Goal: Task Accomplishment & Management: Manage account settings

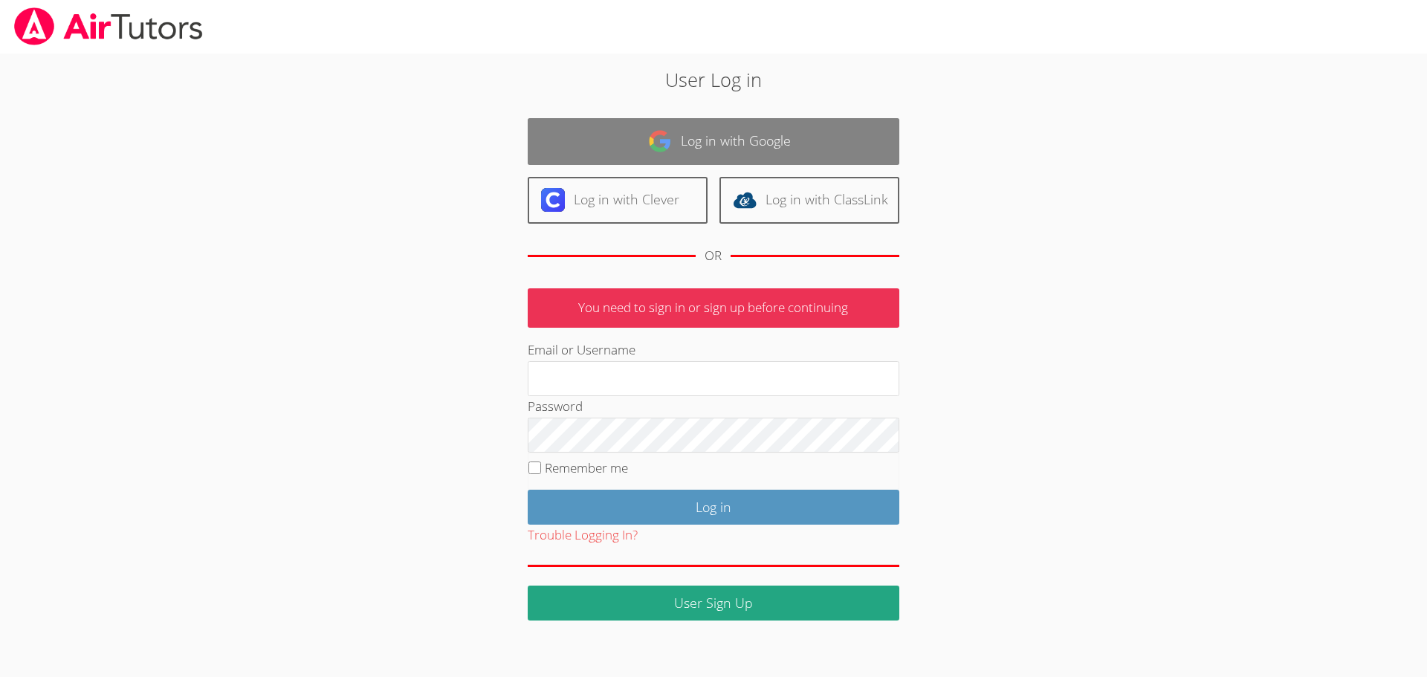
type input "[EMAIL_ADDRESS][DOMAIN_NAME]"
click at [711, 138] on link "Log in with Google" at bounding box center [714, 141] width 372 height 47
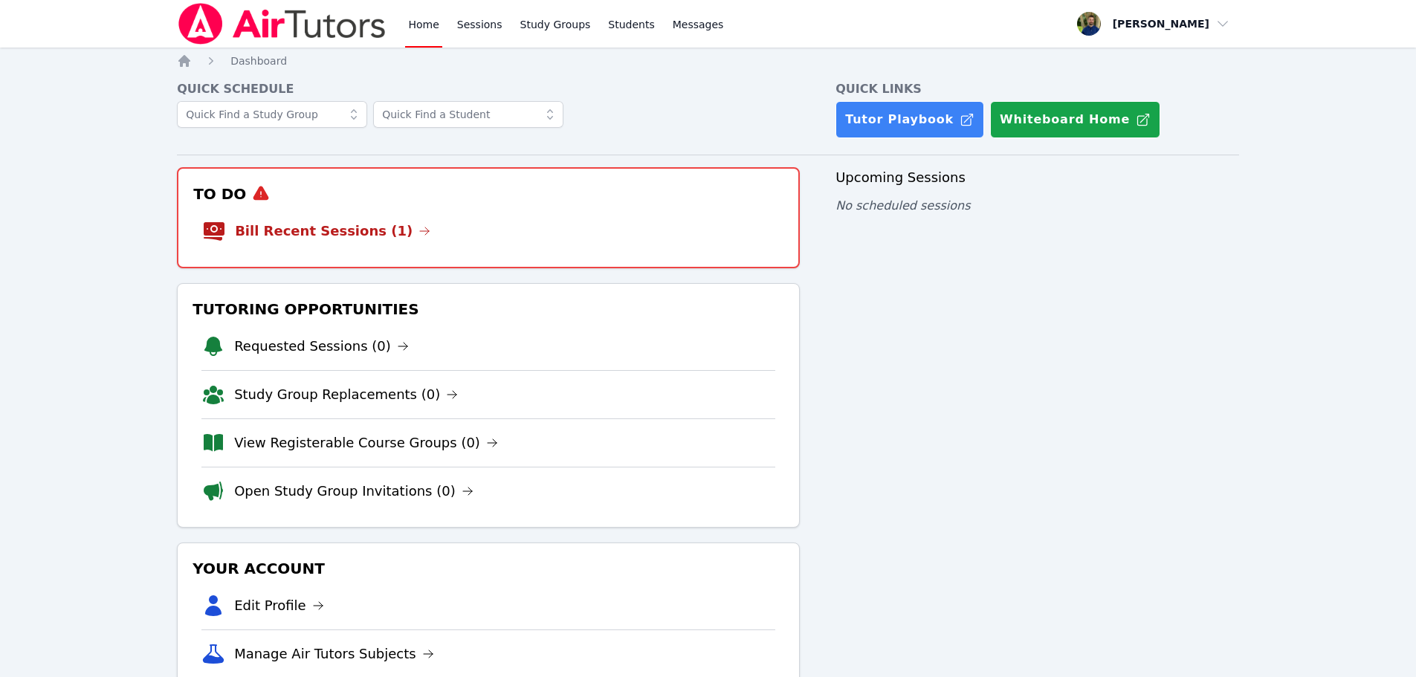
click at [580, 236] on li "Bill Recent Sessions (1)" at bounding box center [488, 231] width 572 height 48
click at [325, 228] on link "Bill Recent Sessions (1)" at bounding box center [332, 231] width 195 height 21
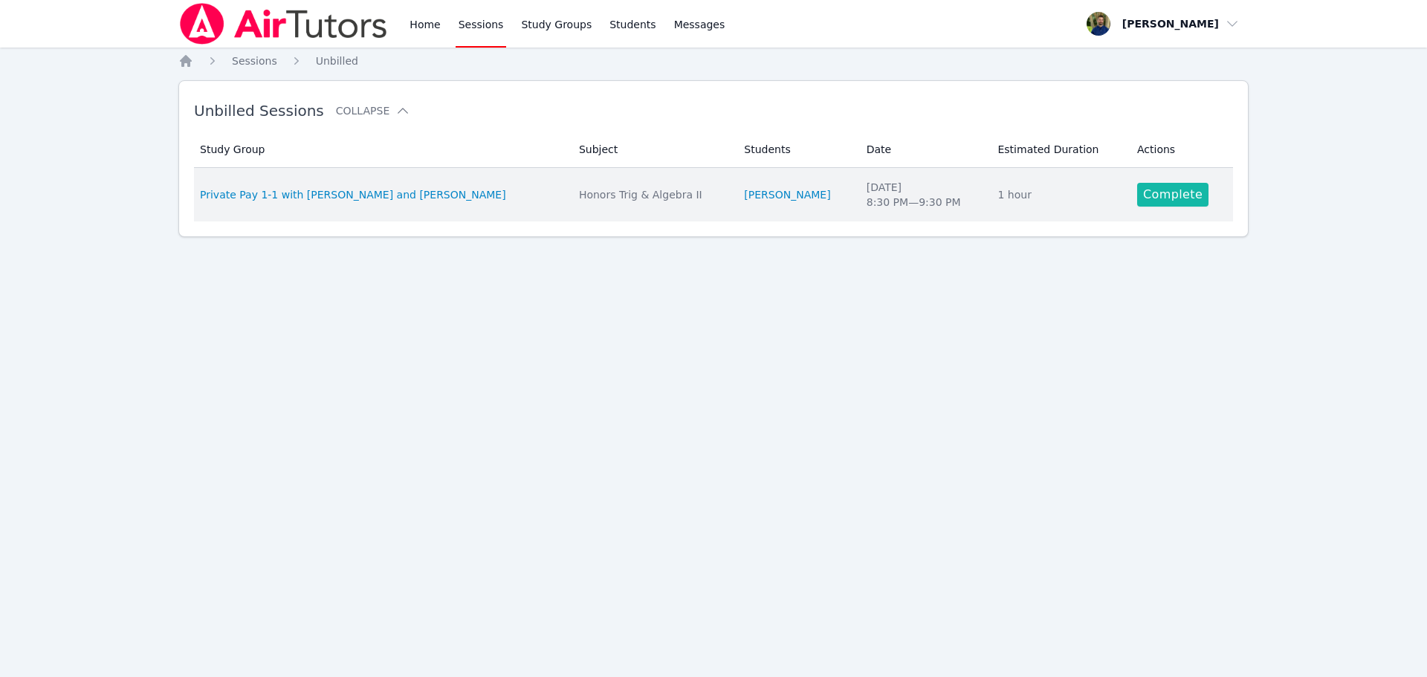
click at [1147, 195] on link "Complete" at bounding box center [1172, 195] width 71 height 24
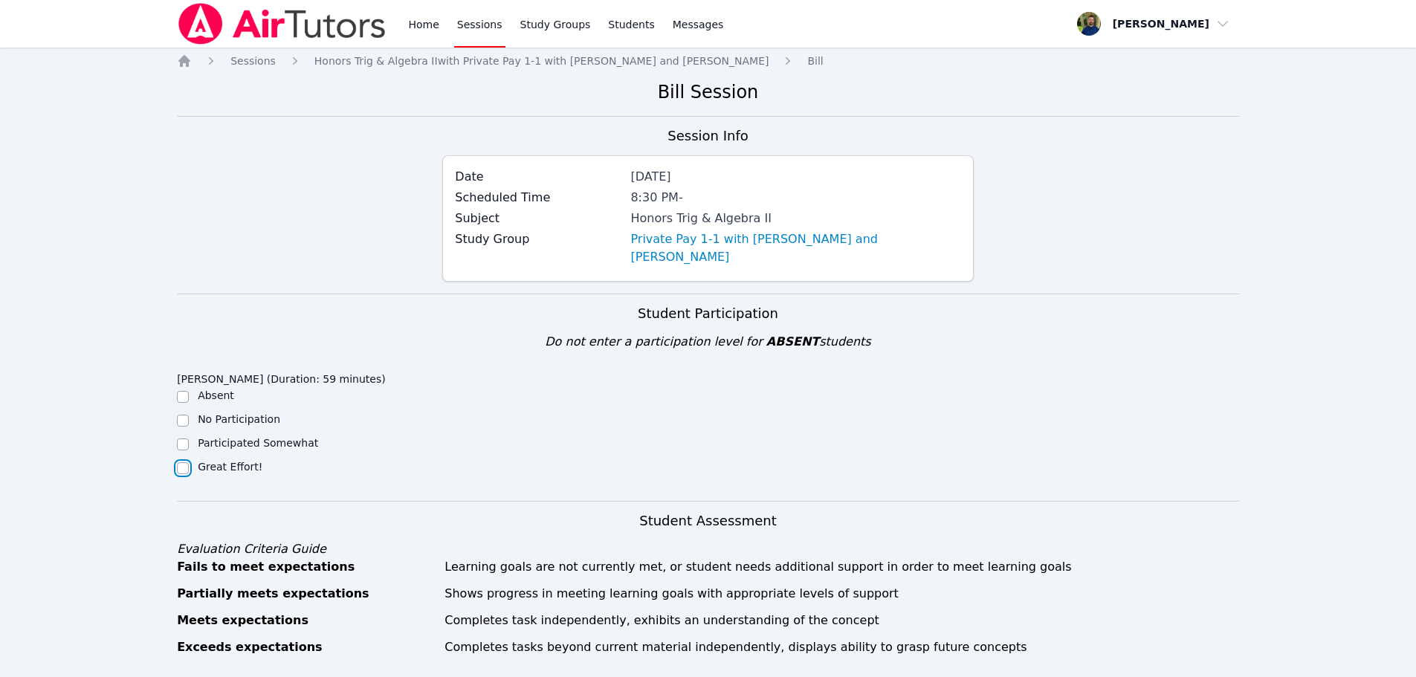
click at [180, 462] on input "Great Effort!" at bounding box center [183, 468] width 12 height 12
checkbox input "true"
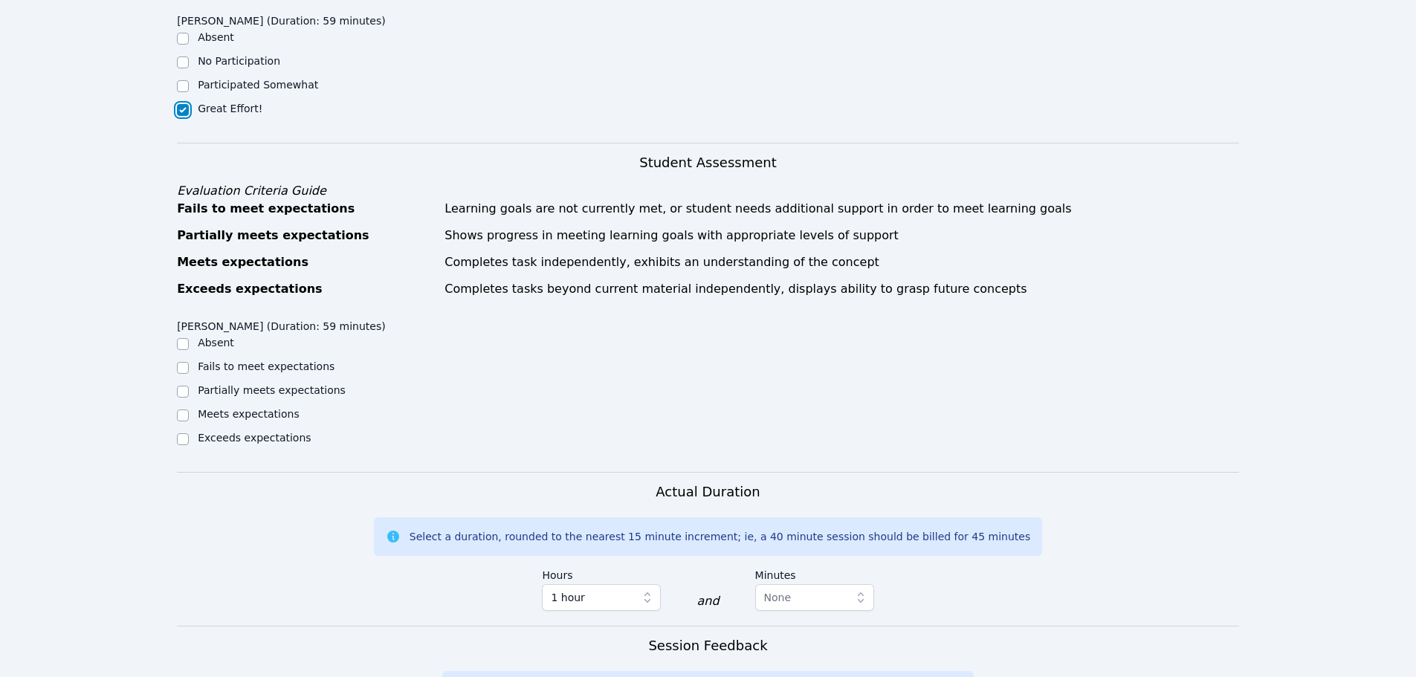
scroll to position [372, 0]
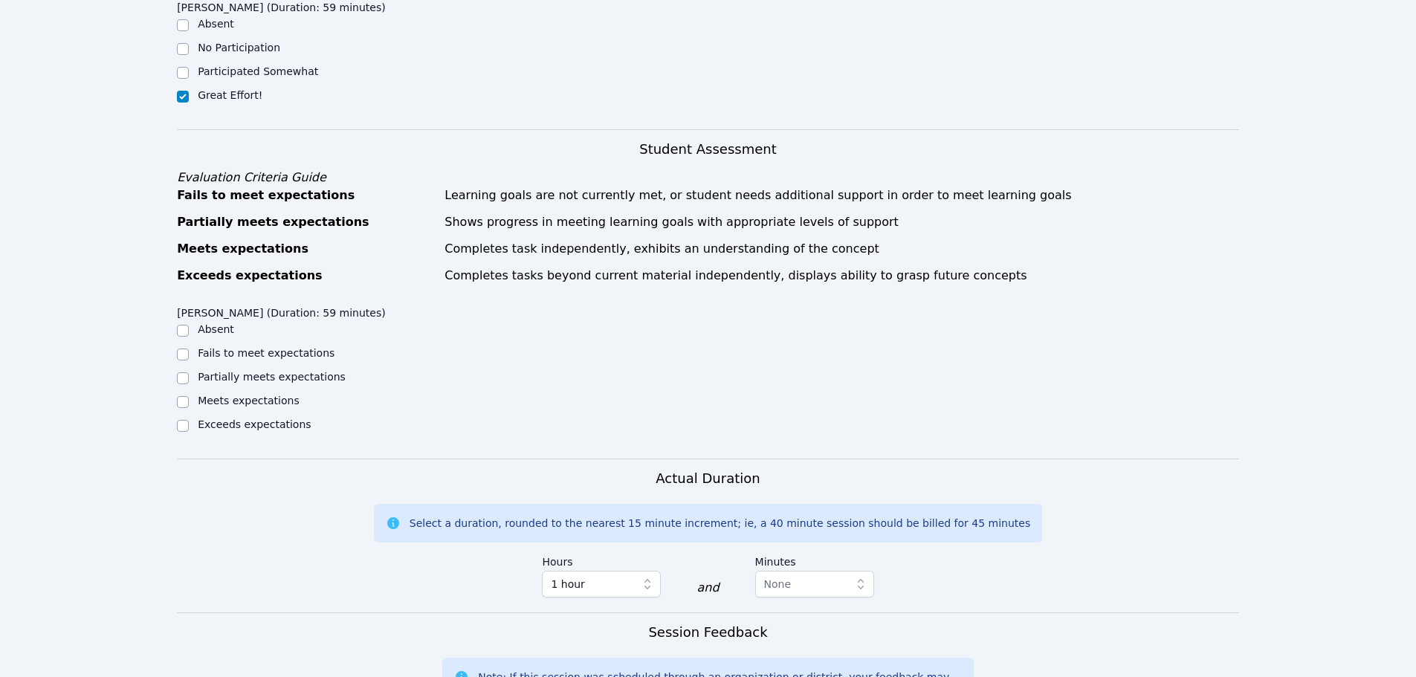
click at [183, 427] on div "Eden Rothenberg (Duration: 59 minutes) Absent Fails to meet expectations Partia…" at bounding box center [309, 374] width 265 height 150
click at [182, 420] on input "Exceeds expectations" at bounding box center [183, 426] width 12 height 12
checkbox input "true"
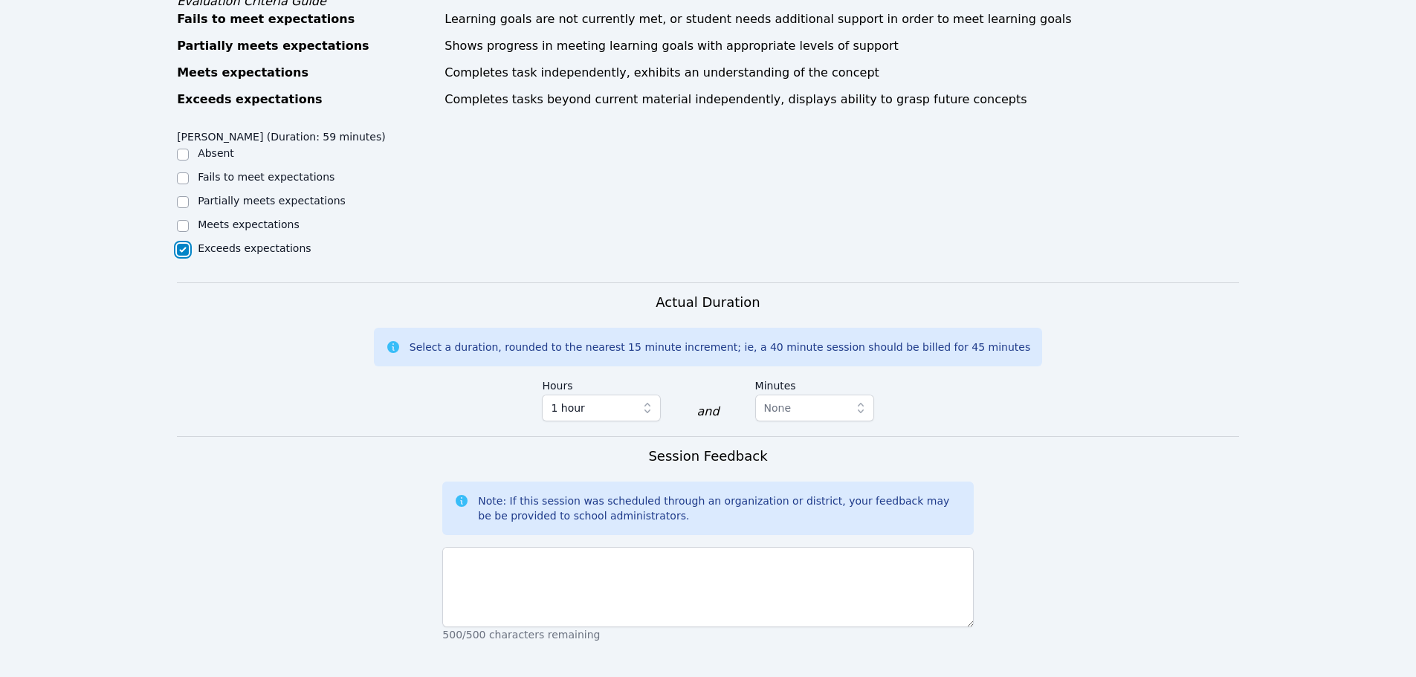
scroll to position [669, 0]
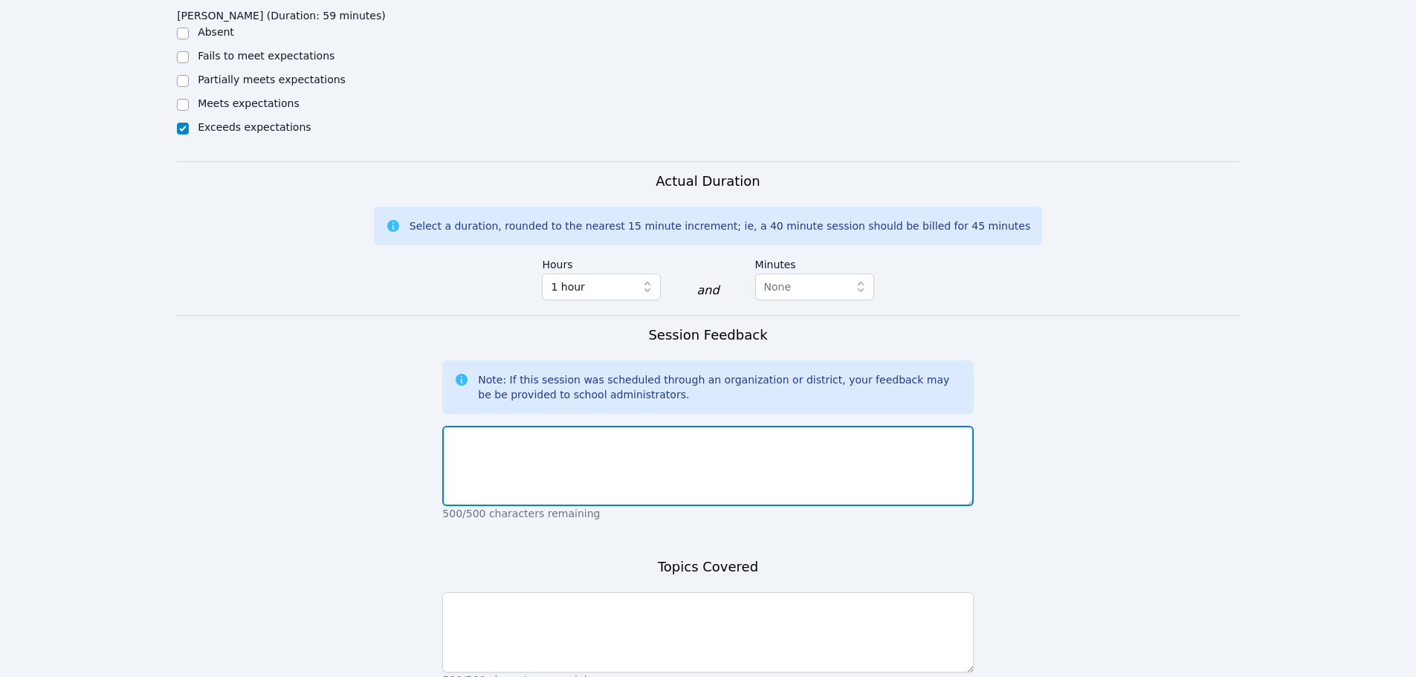
click at [633, 448] on textarea at bounding box center [707, 466] width 531 height 80
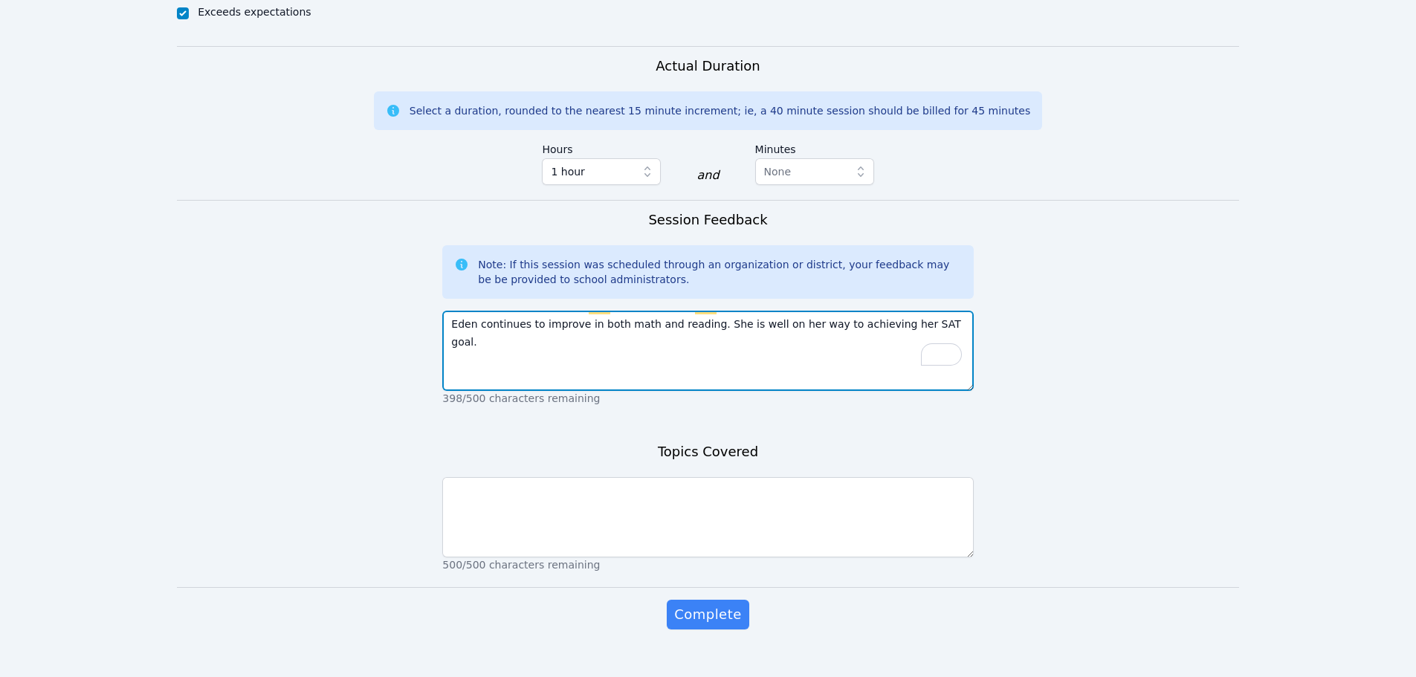
scroll to position [790, 0]
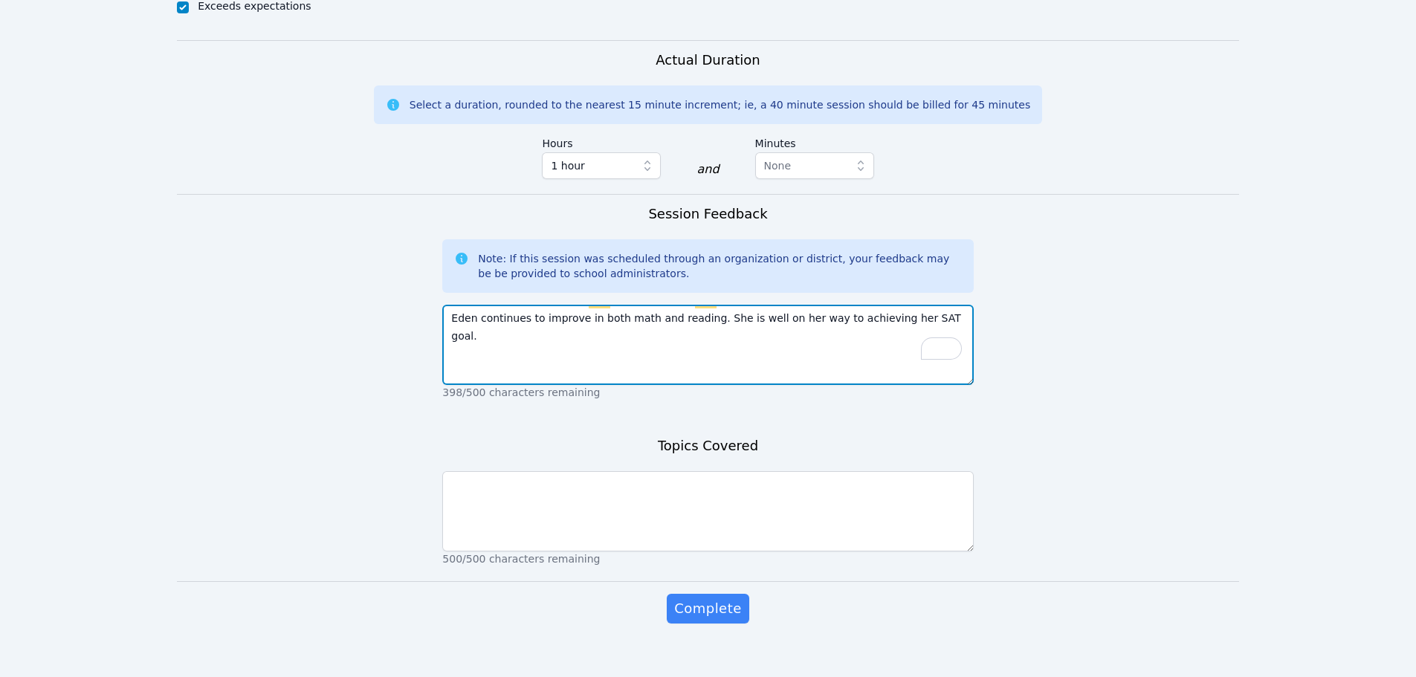
type textarea "Eden continues to improve in both math and reading. She is well on her way to a…"
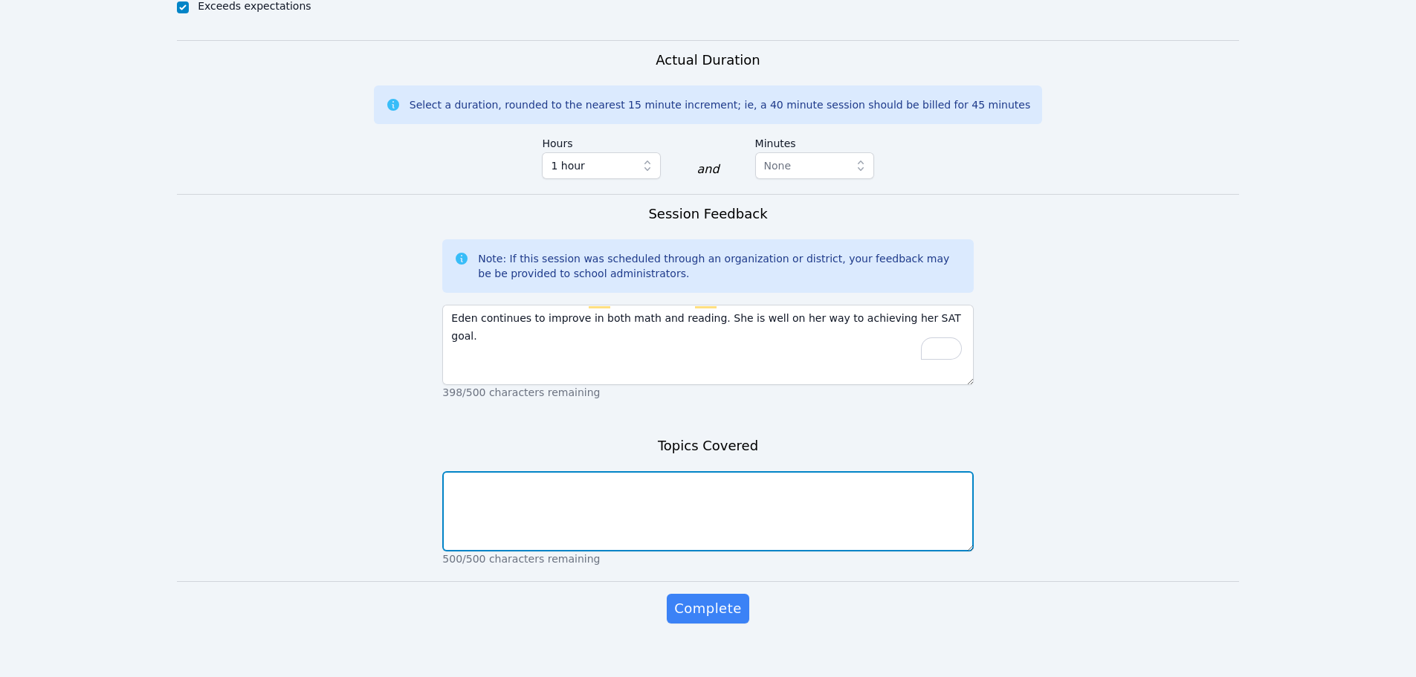
click at [660, 471] on textarea at bounding box center [707, 511] width 531 height 80
type textarea "Trigonometry and vocabulary"
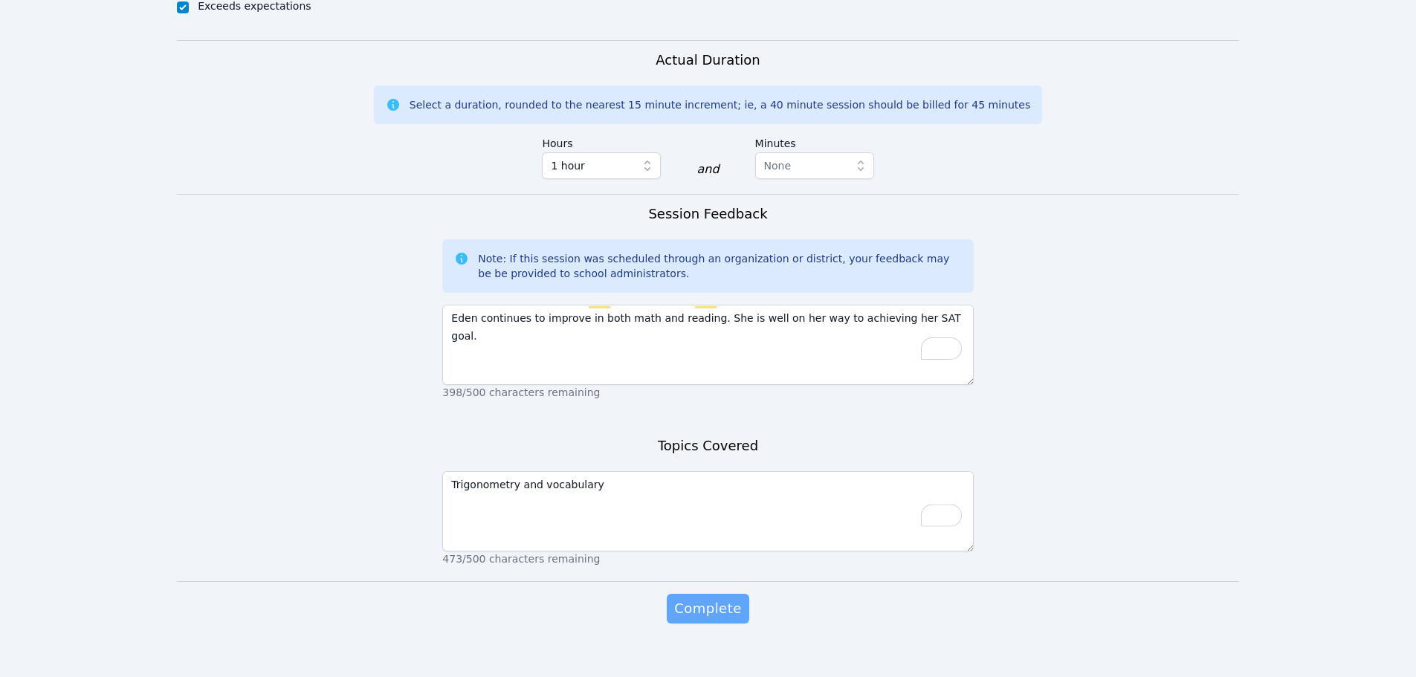
click at [702, 598] on span "Complete" at bounding box center [707, 608] width 67 height 21
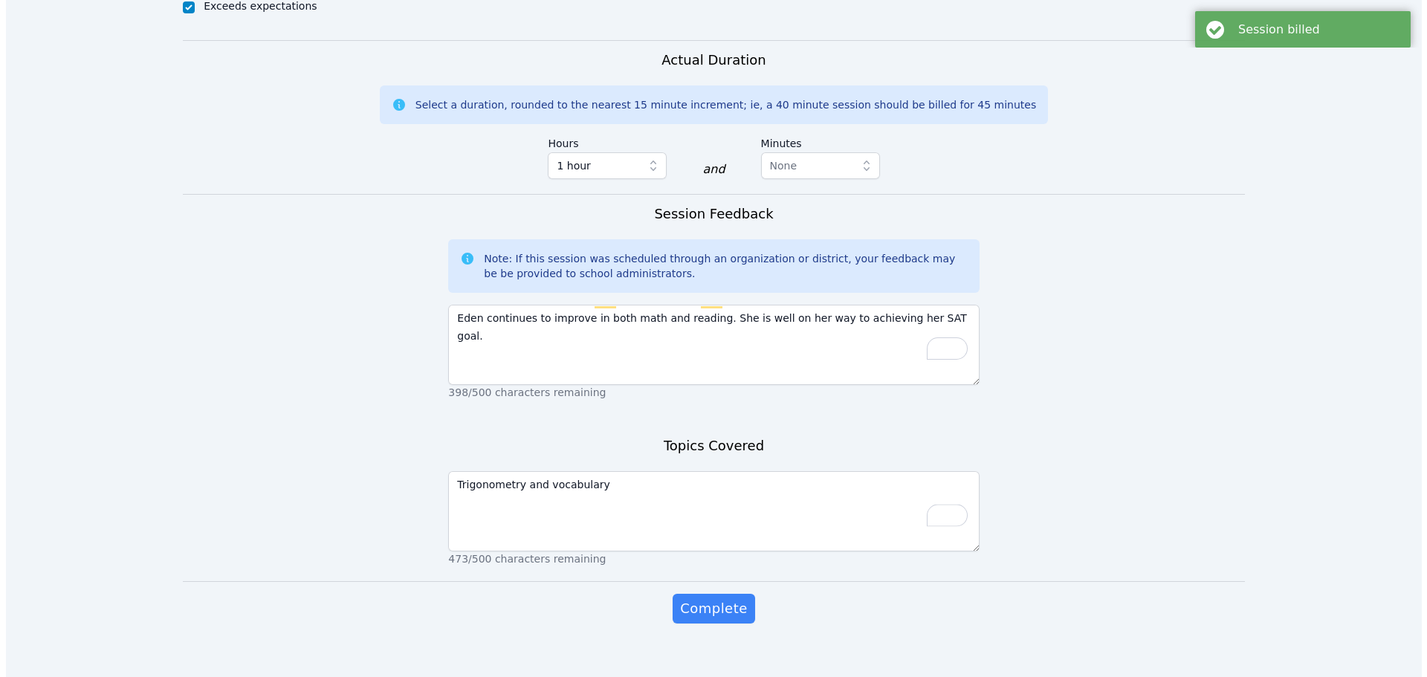
scroll to position [0, 0]
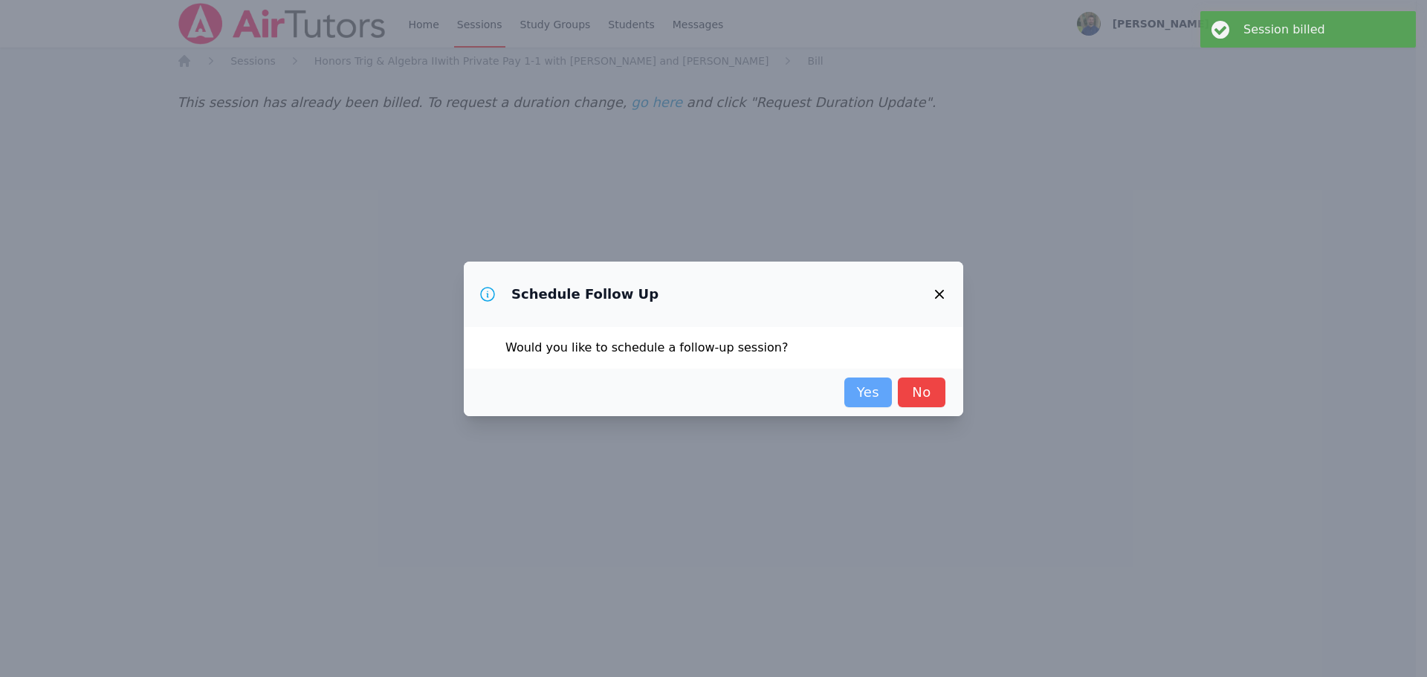
click at [864, 401] on link "Yes" at bounding box center [868, 393] width 48 height 30
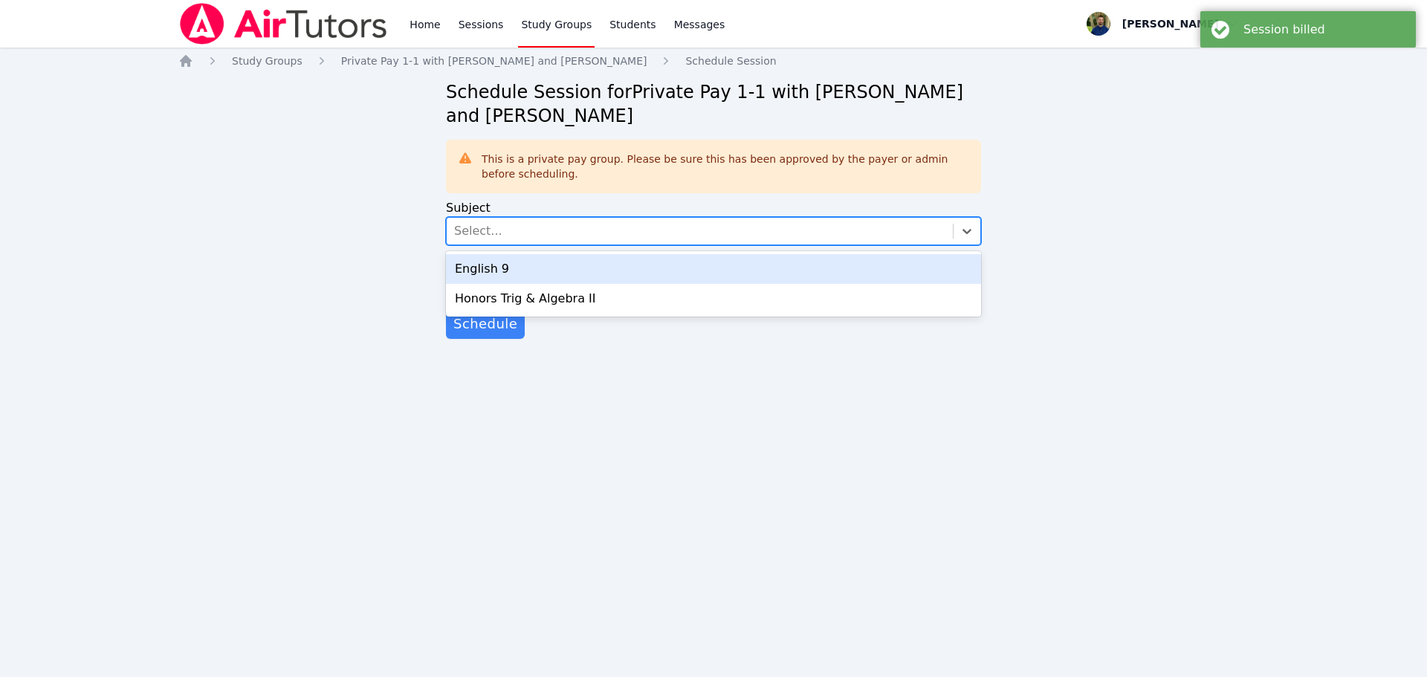
click at [504, 232] on div "Select..." at bounding box center [700, 231] width 506 height 27
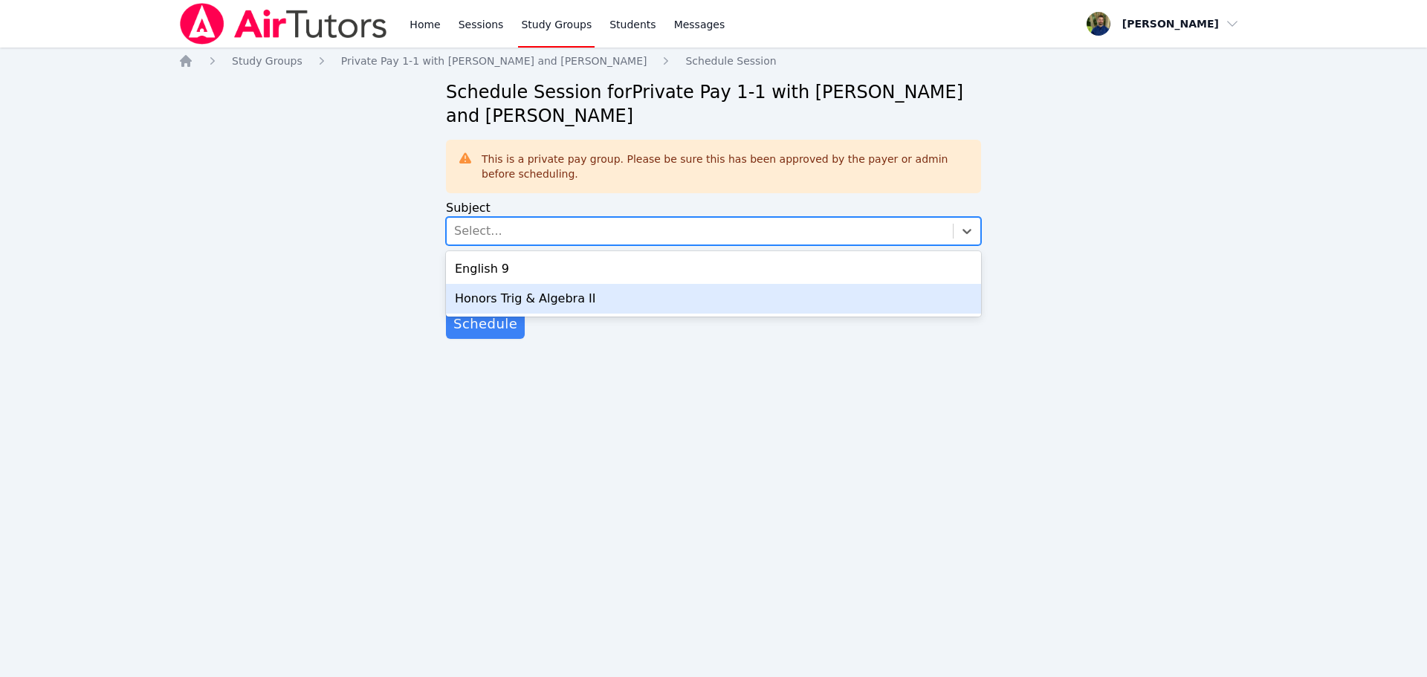
click at [508, 298] on div "Honors Trig & Algebra II" at bounding box center [713, 299] width 535 height 30
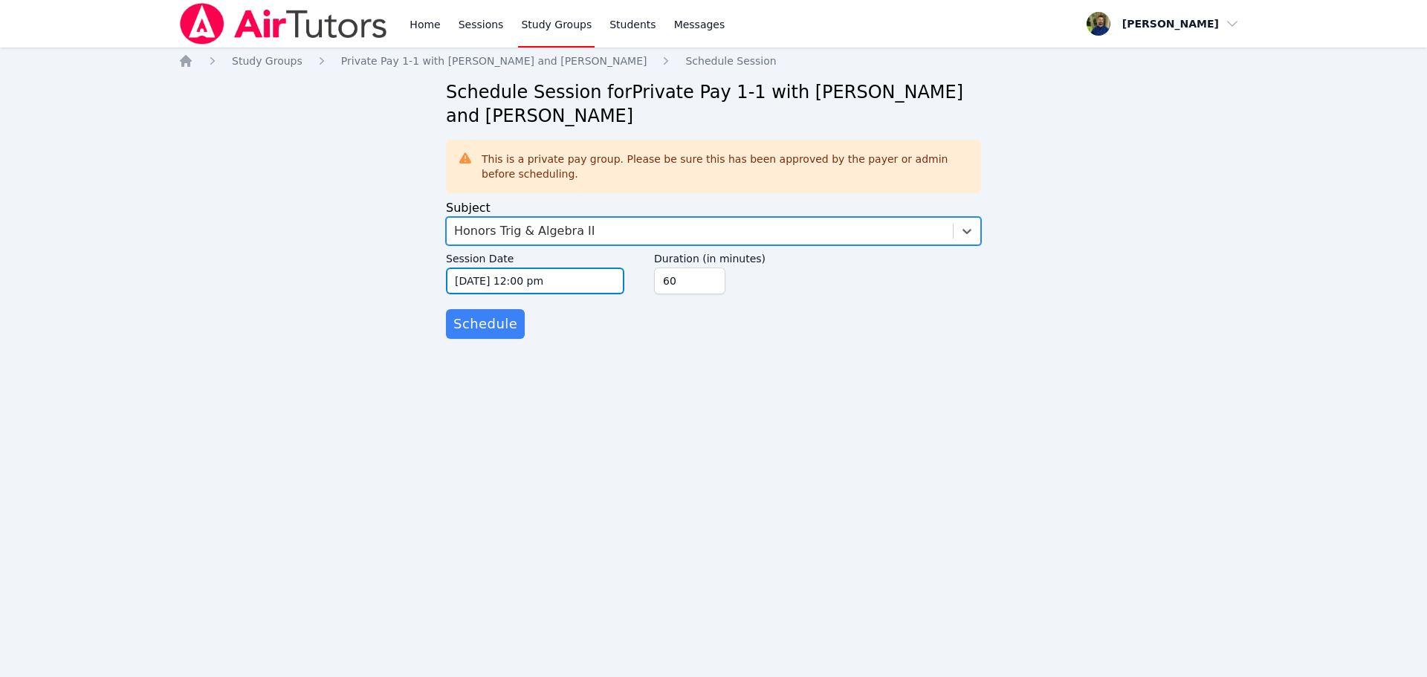
click at [566, 282] on input "10/12/2025 12:00 pm" at bounding box center [535, 281] width 178 height 27
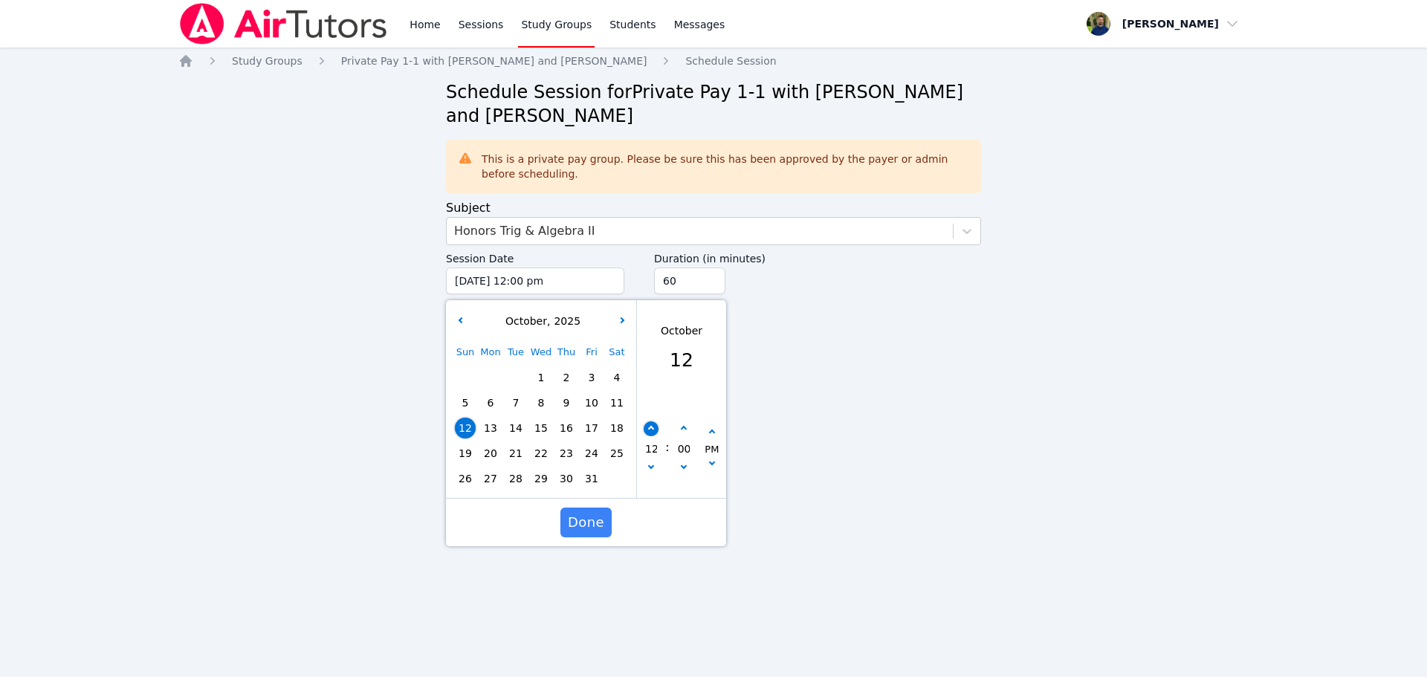
click at [649, 430] on icon "button" at bounding box center [651, 429] width 6 height 6
type input "10/12/2025 01:00 pm"
type input "01"
click at [649, 430] on icon "button" at bounding box center [651, 429] width 6 height 6
type input "10/12/2025 02:00 pm"
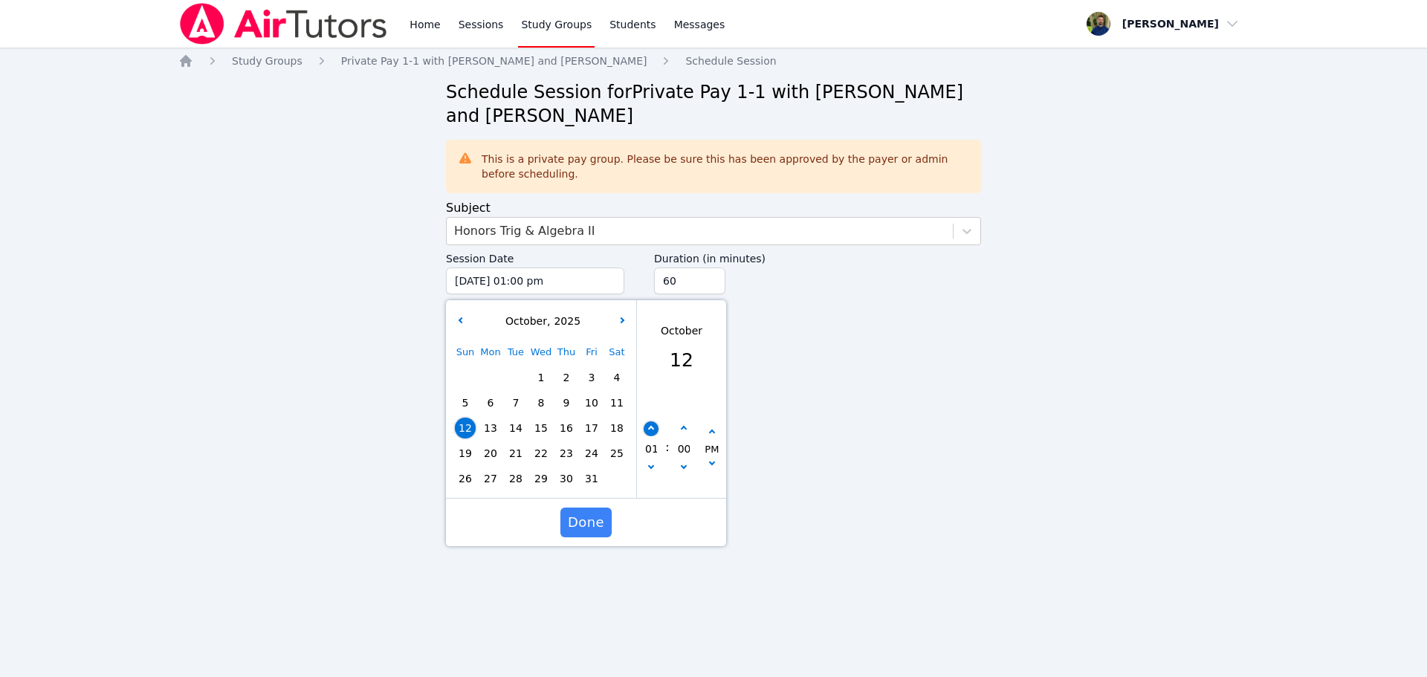
type input "02"
click at [649, 430] on icon "button" at bounding box center [651, 429] width 6 height 6
type input "10/12/2025 03:00 pm"
type input "03"
click at [573, 528] on span "Done" at bounding box center [586, 522] width 36 height 21
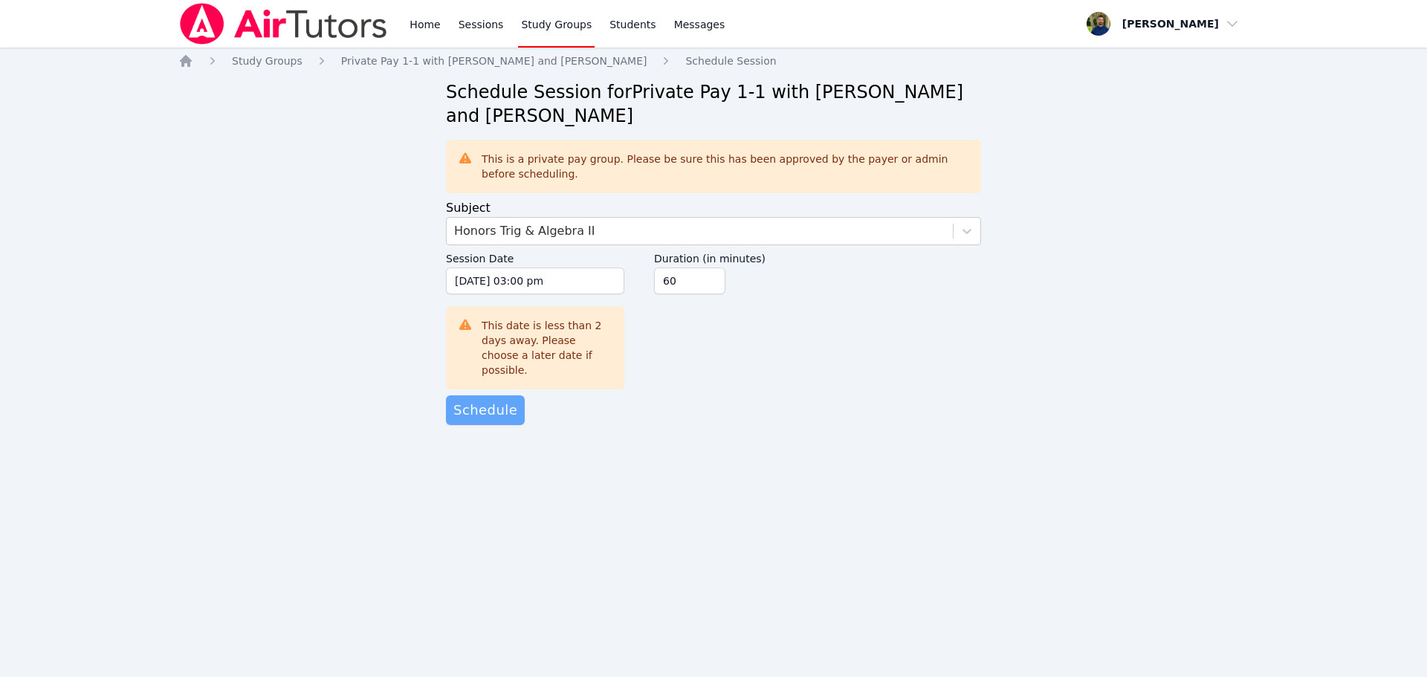
drag, startPoint x: 472, startPoint y: 411, endPoint x: 476, endPoint y: 403, distance: 9.3
click at [472, 410] on div "Home Study Groups Private Pay 1-1 with Eden Rothenberg and Zachary Allen Schedu…" at bounding box center [713, 254] width 1070 height 401
click at [479, 400] on span "Schedule" at bounding box center [485, 410] width 64 height 21
